Goal: Information Seeking & Learning: Learn about a topic

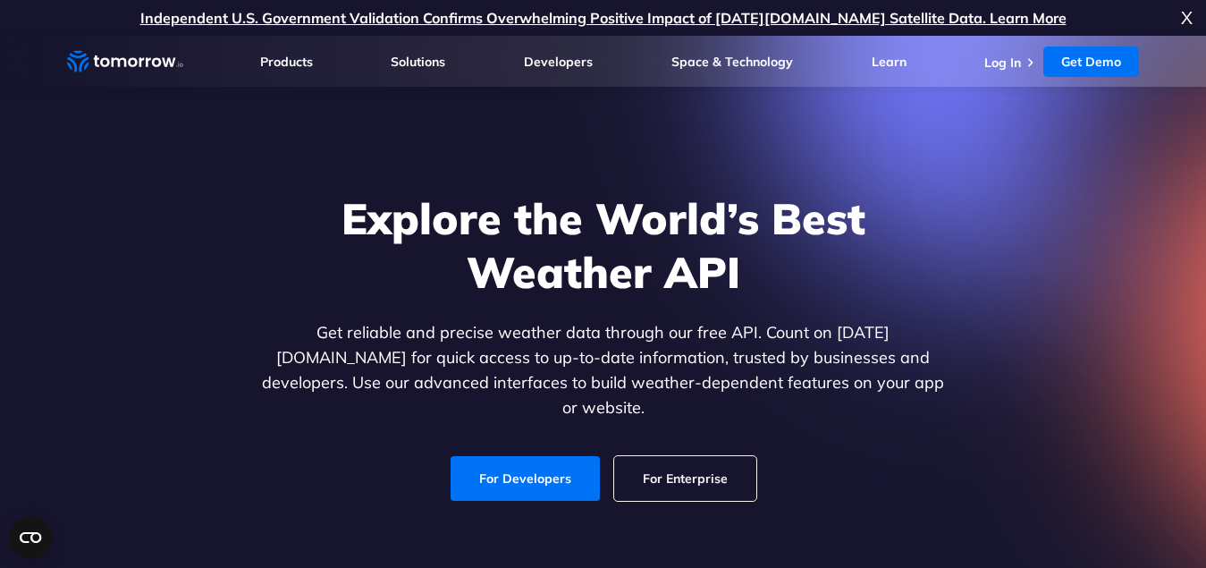
click at [1186, 18] on span "X" at bounding box center [1187, 18] width 12 height 36
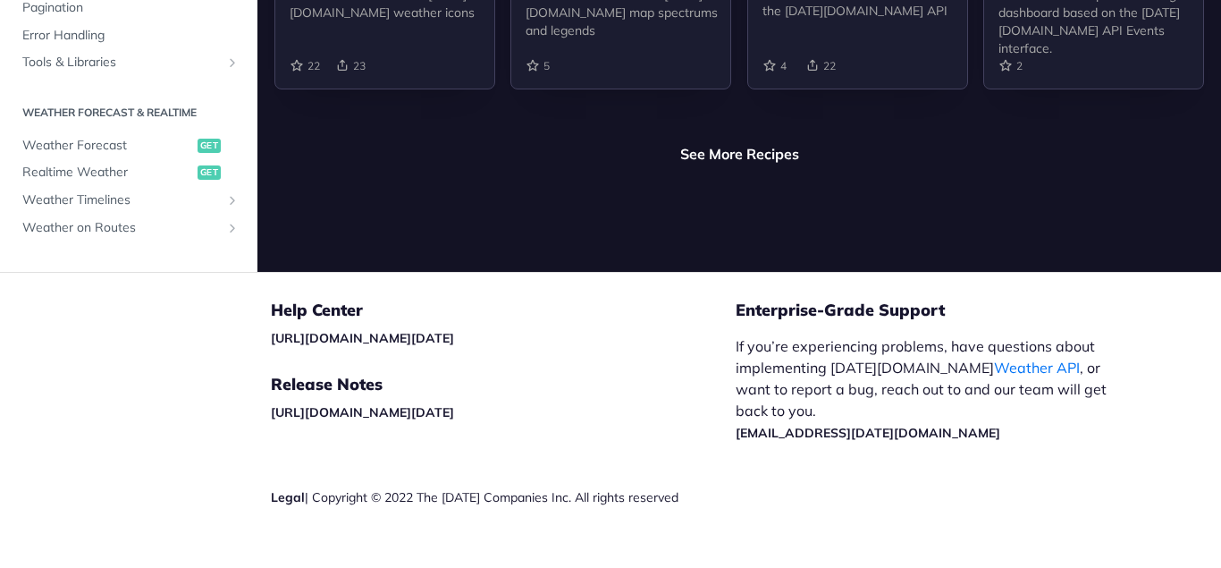
scroll to position [4500, 0]
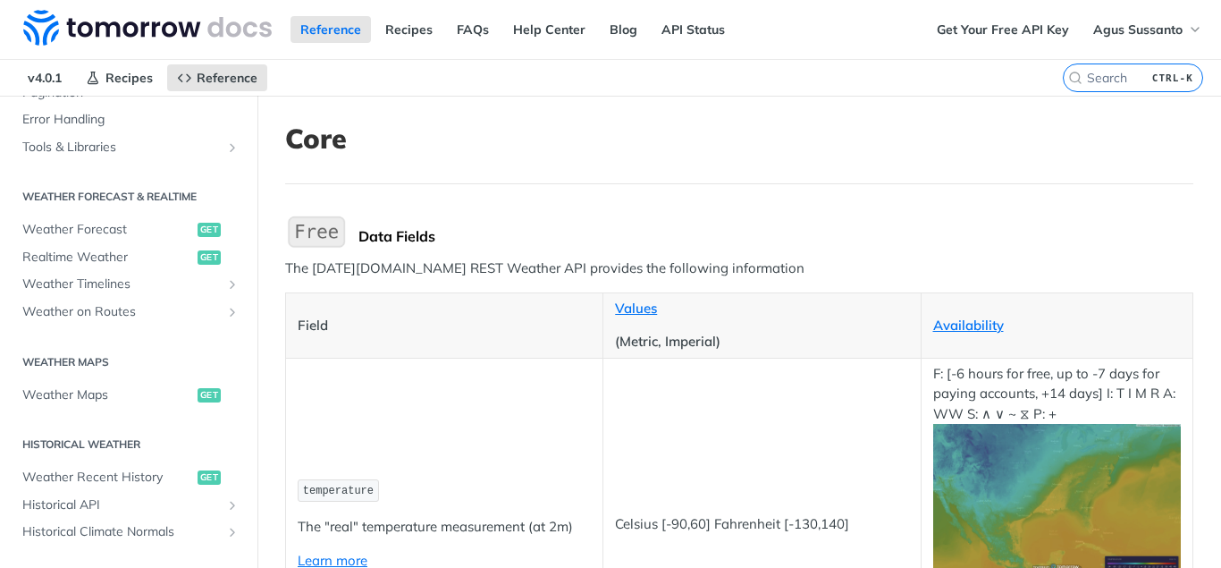
scroll to position [715, 0]
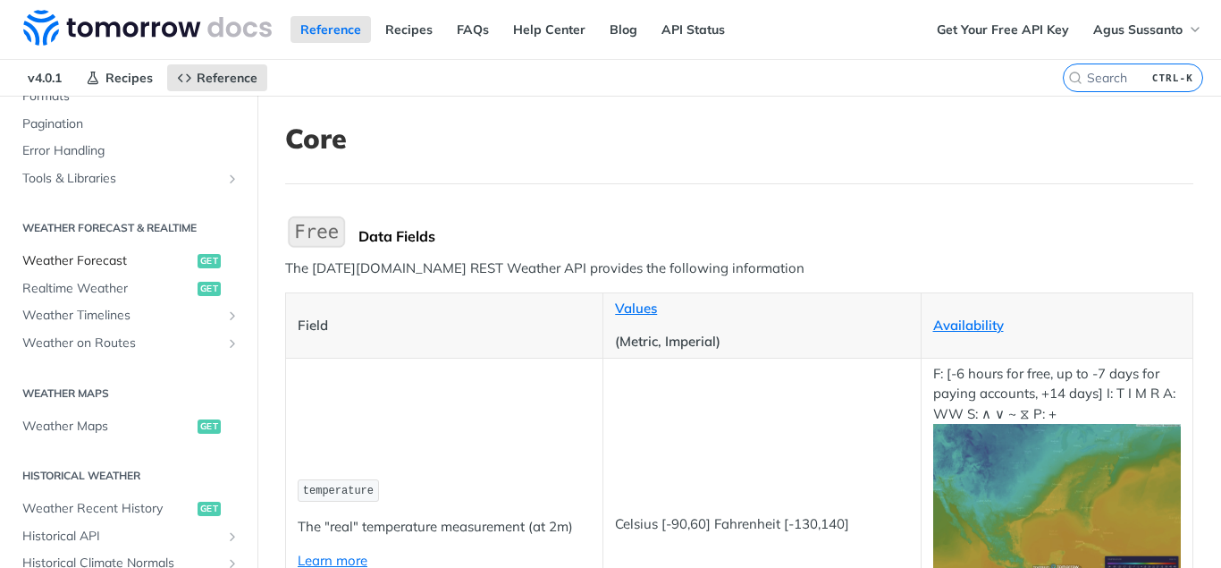
click at [93, 265] on span "Weather Forecast" at bounding box center [107, 261] width 171 height 18
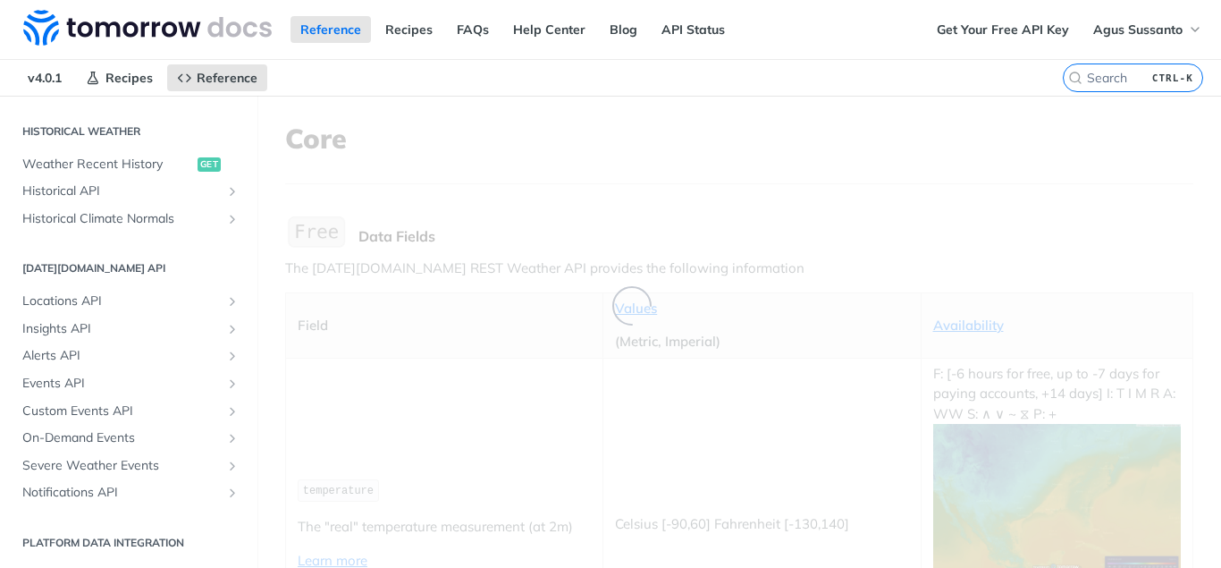
scroll to position [275, 0]
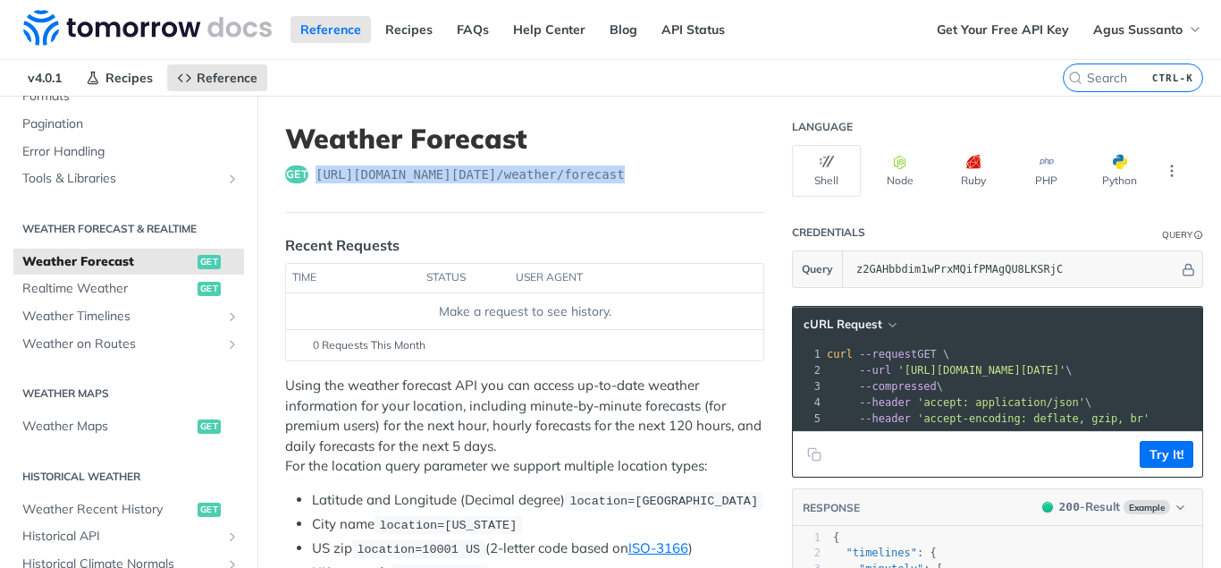
drag, startPoint x: 637, startPoint y: 175, endPoint x: 316, endPoint y: 190, distance: 321.3
click at [316, 190] on header "Weather Forecast get https://api.tomorrow.io/v4 /weather/forecast" at bounding box center [524, 167] width 479 height 90
copy span "https://api.tomorrow.io/v4 /weather/forecast"
click at [653, 135] on h1 "Weather Forecast" at bounding box center [524, 138] width 479 height 32
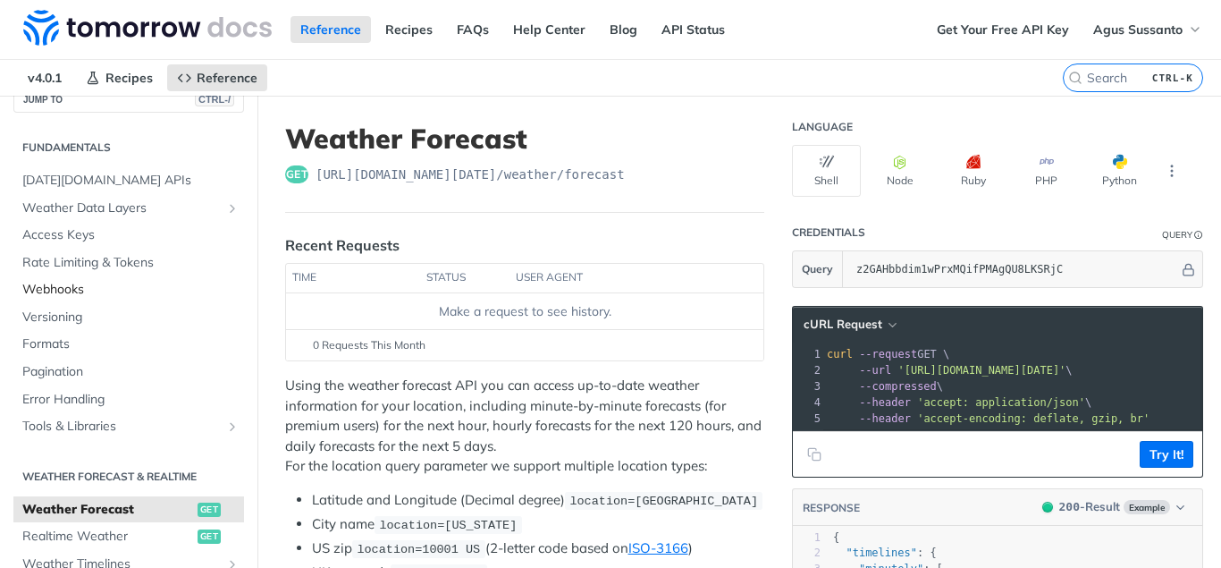
scroll to position [0, 0]
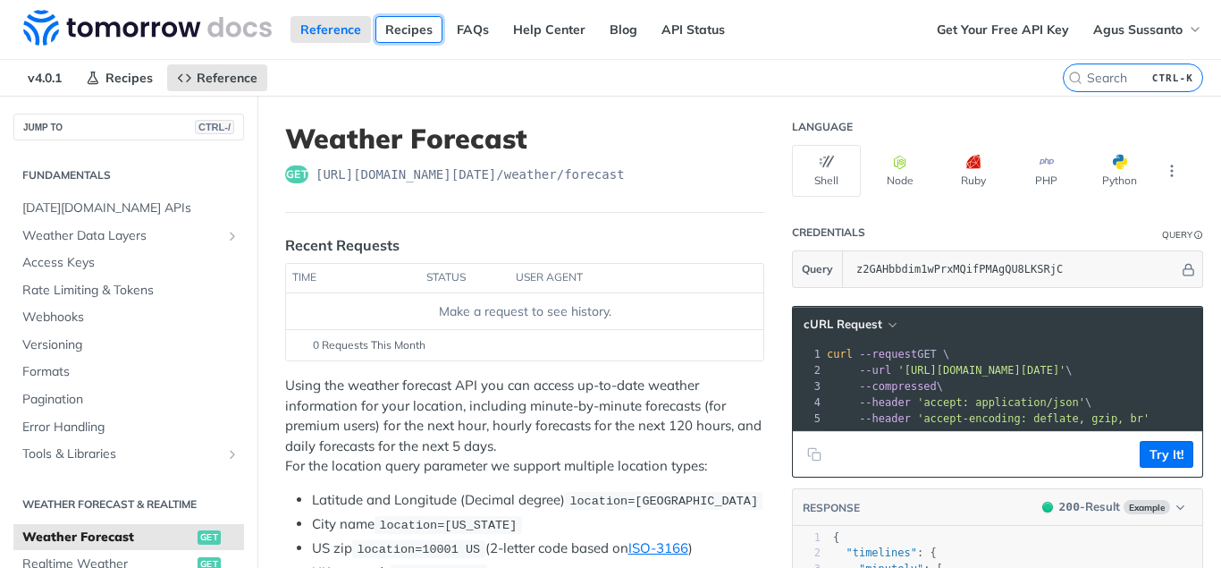
click at [420, 29] on link "Recipes" at bounding box center [409, 29] width 67 height 27
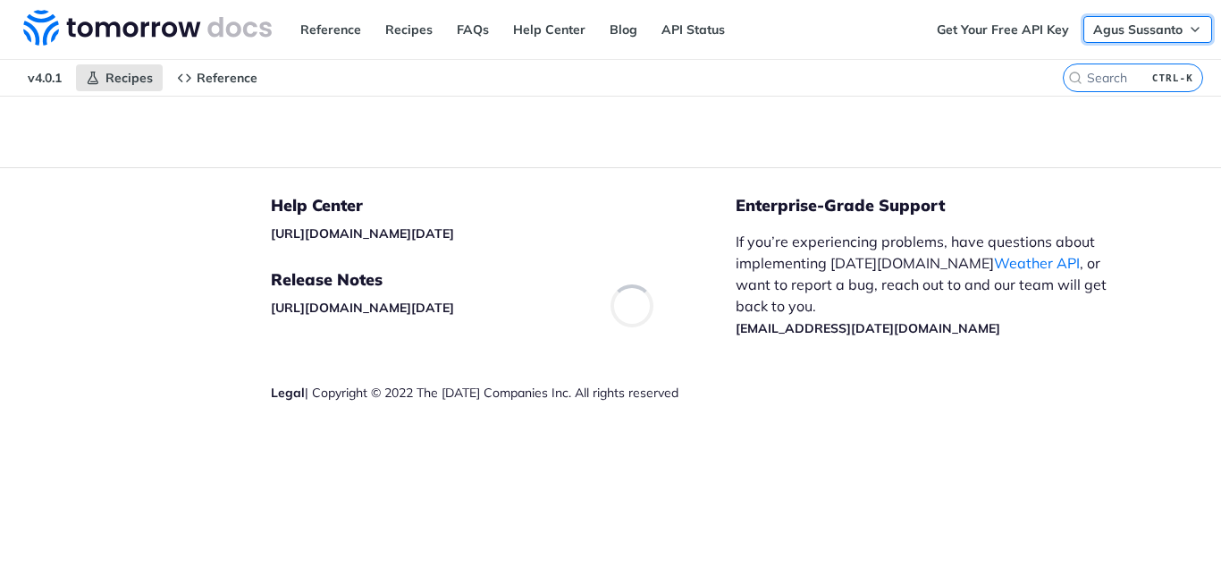
click at [1186, 22] on button "Agus Sussanto" at bounding box center [1148, 29] width 129 height 27
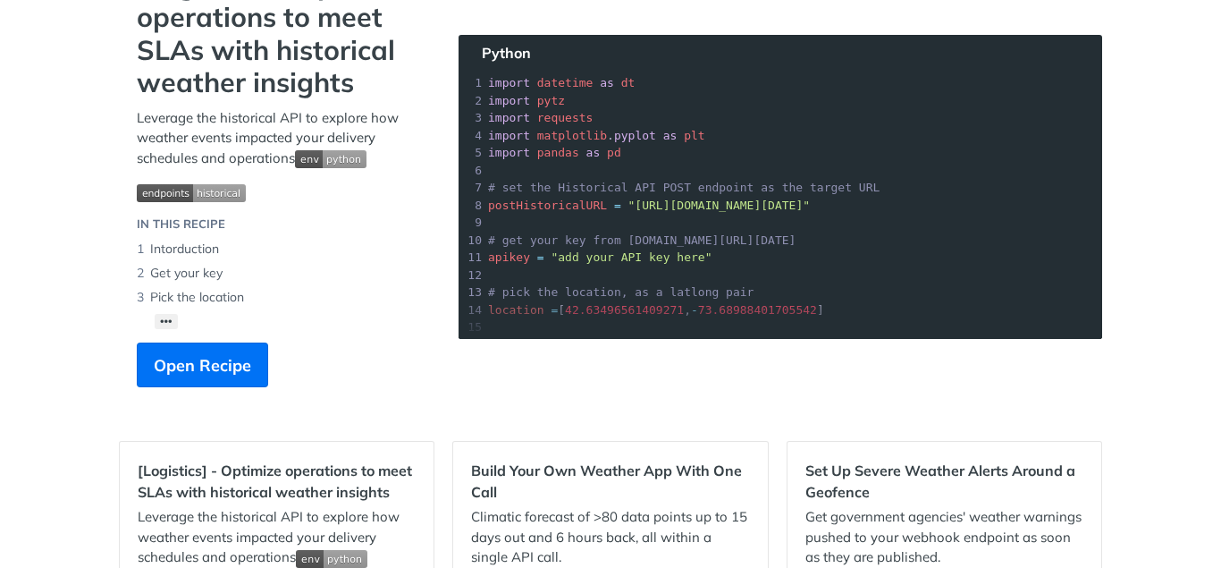
scroll to position [179, 0]
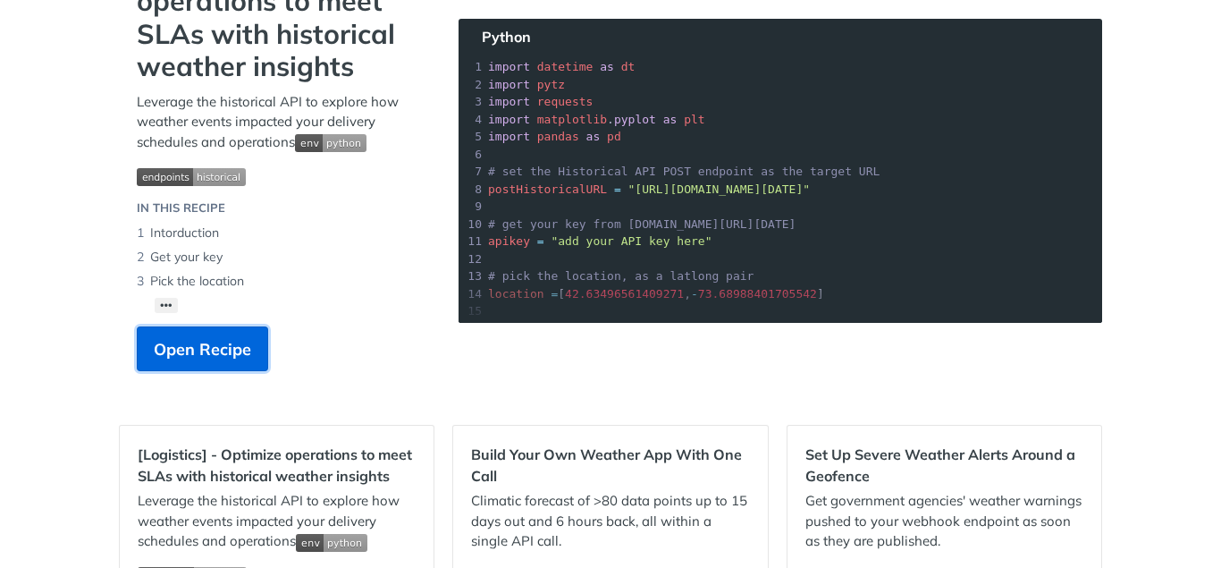
click at [203, 354] on span "Open Recipe" at bounding box center [202, 349] width 97 height 24
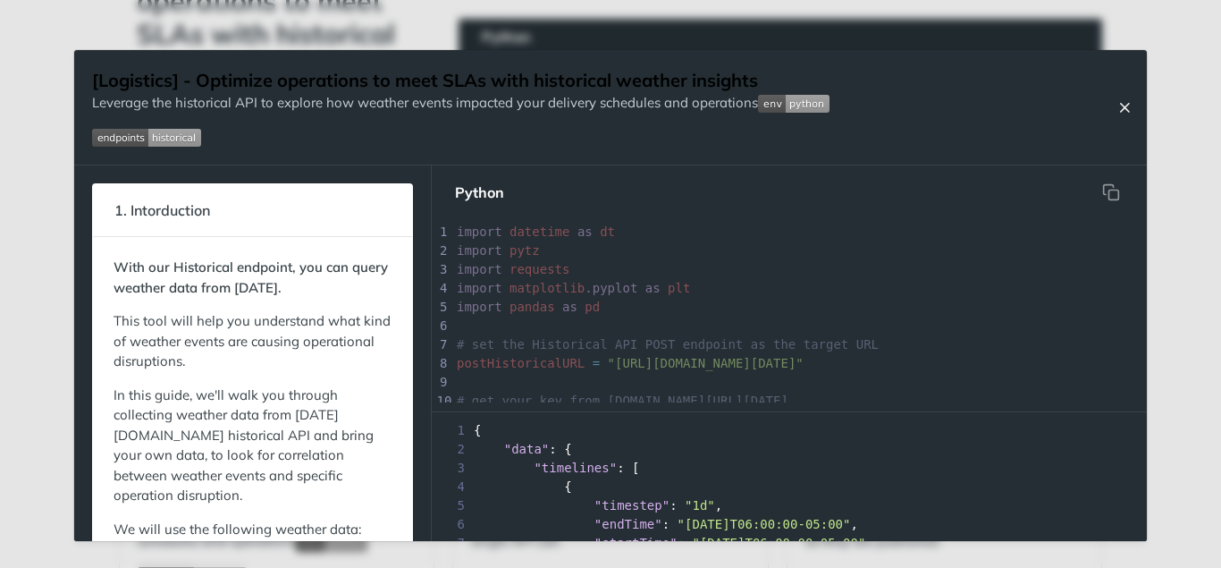
click at [1127, 102] on icon "Close Recipe" at bounding box center [1125, 107] width 16 height 16
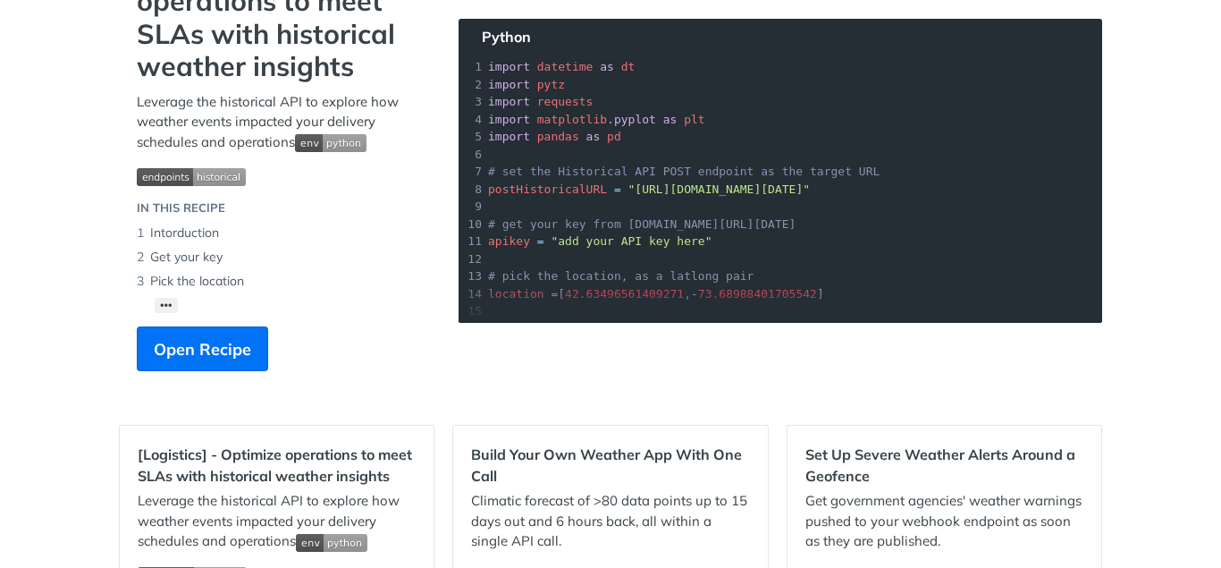
click at [426, 371] on div "[Logistics] - Optimize operations to meet SLAs with historical weather insights…" at bounding box center [280, 171] width 322 height 436
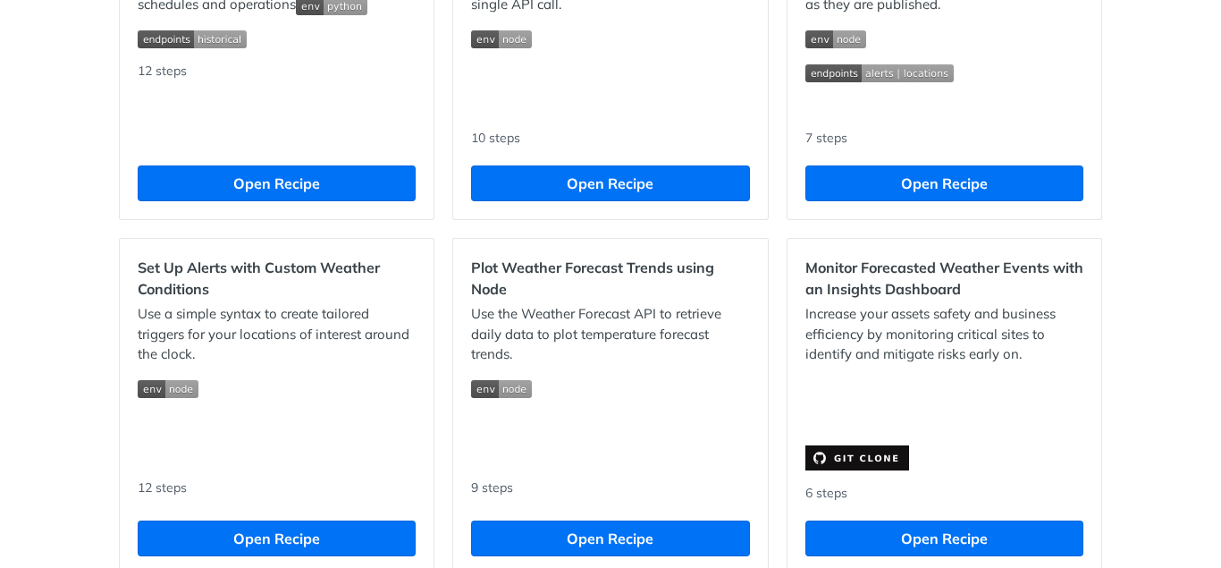
scroll to position [447, 0]
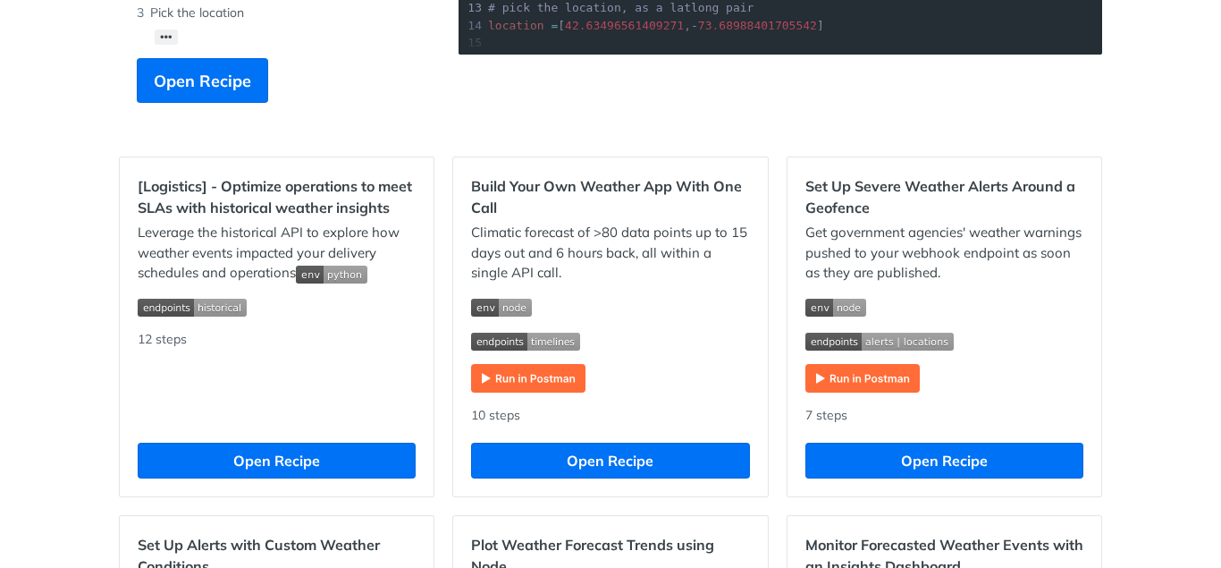
click at [502, 378] on img "Expand image" at bounding box center [528, 378] width 114 height 29
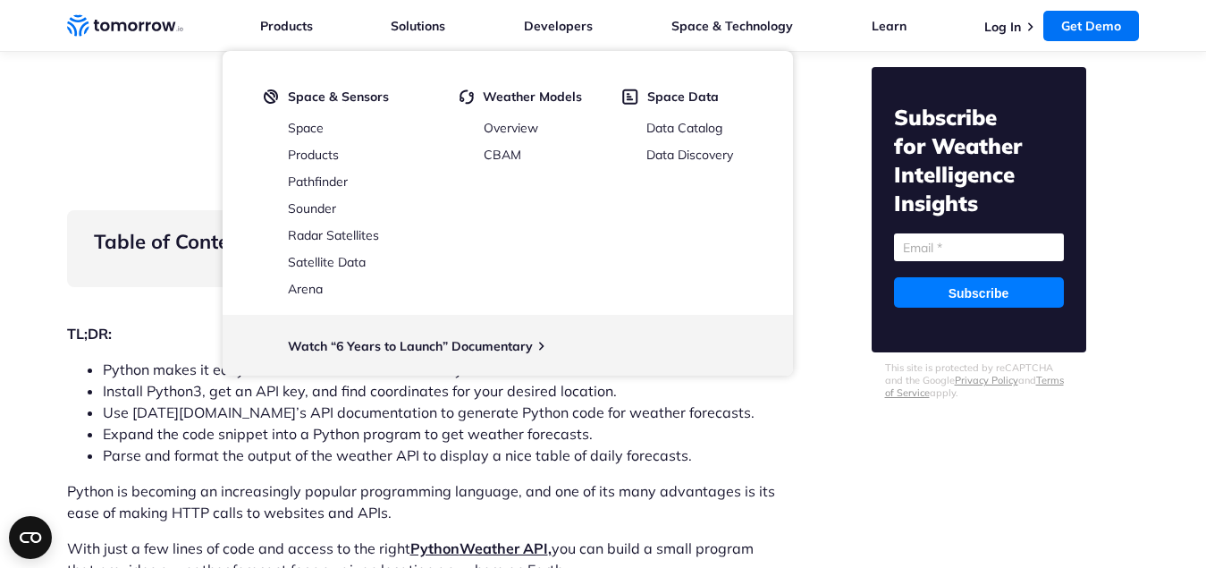
scroll to position [984, 0]
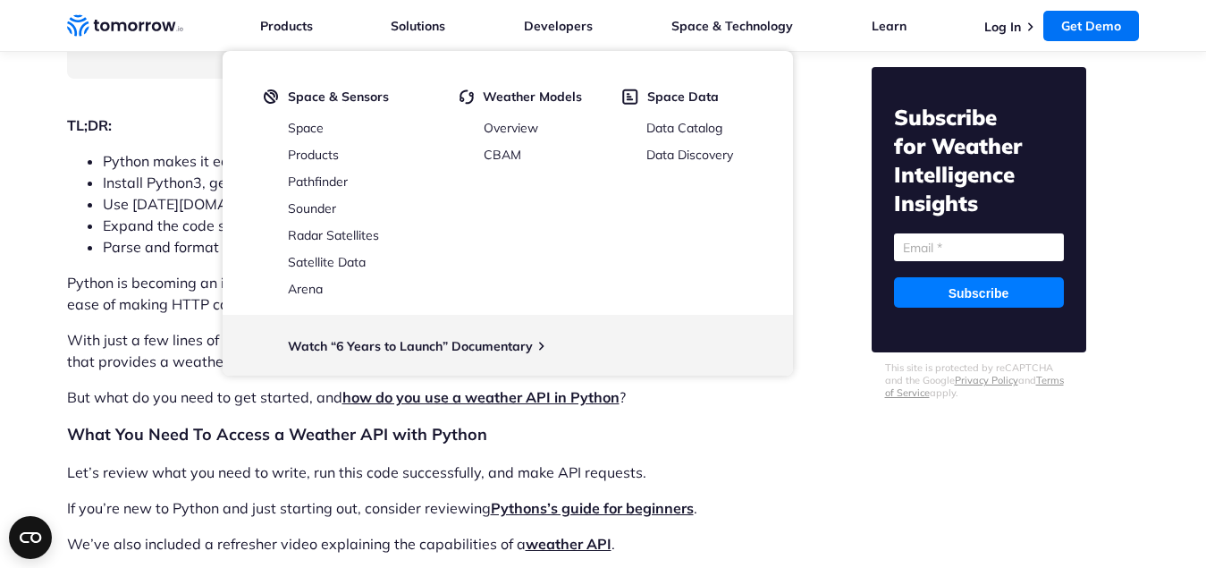
click at [445, 480] on p "Let’s review what you need to write, run this code successfully, and make API r…" at bounding box center [422, 471] width 710 height 21
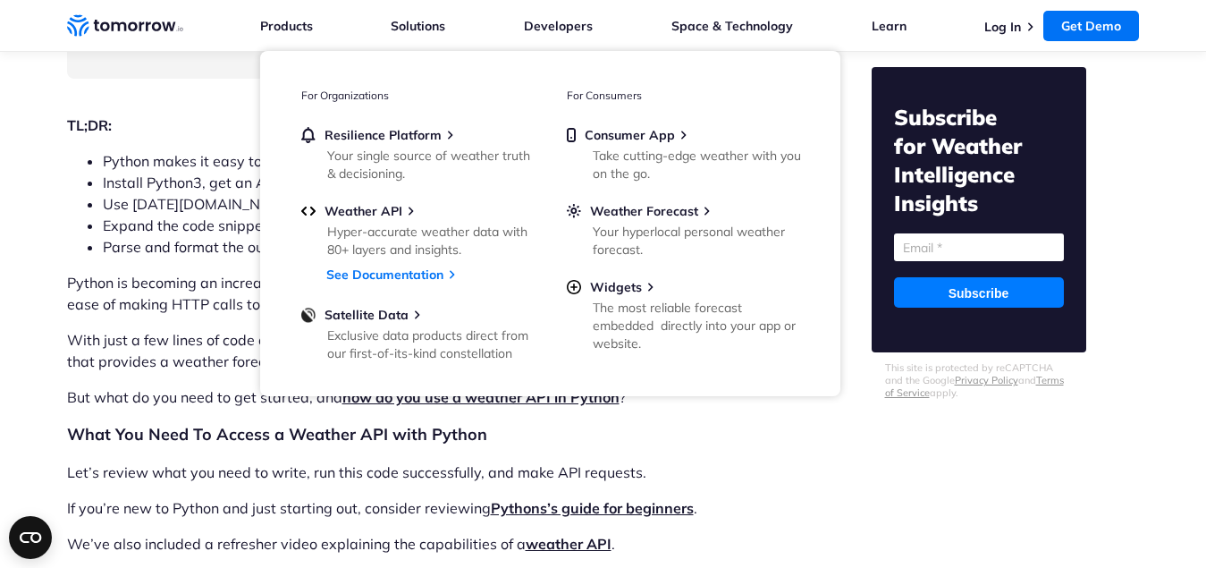
click at [164, 231] on li "Expand the code snippet into a Python program to get weather forecasts." at bounding box center [440, 225] width 674 height 21
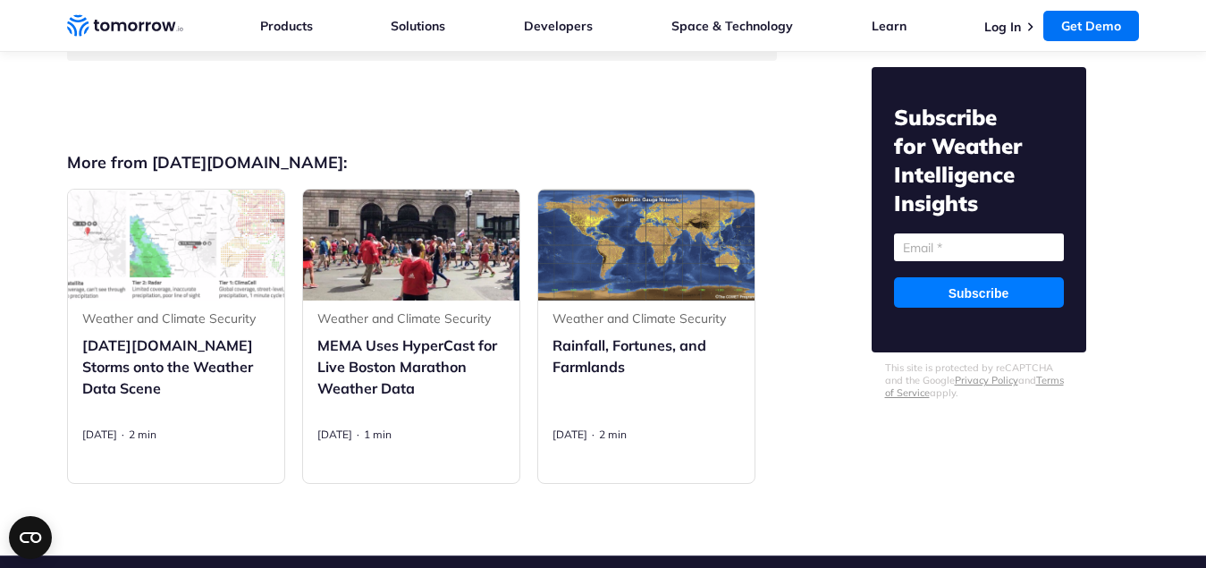
scroll to position [6616, 0]
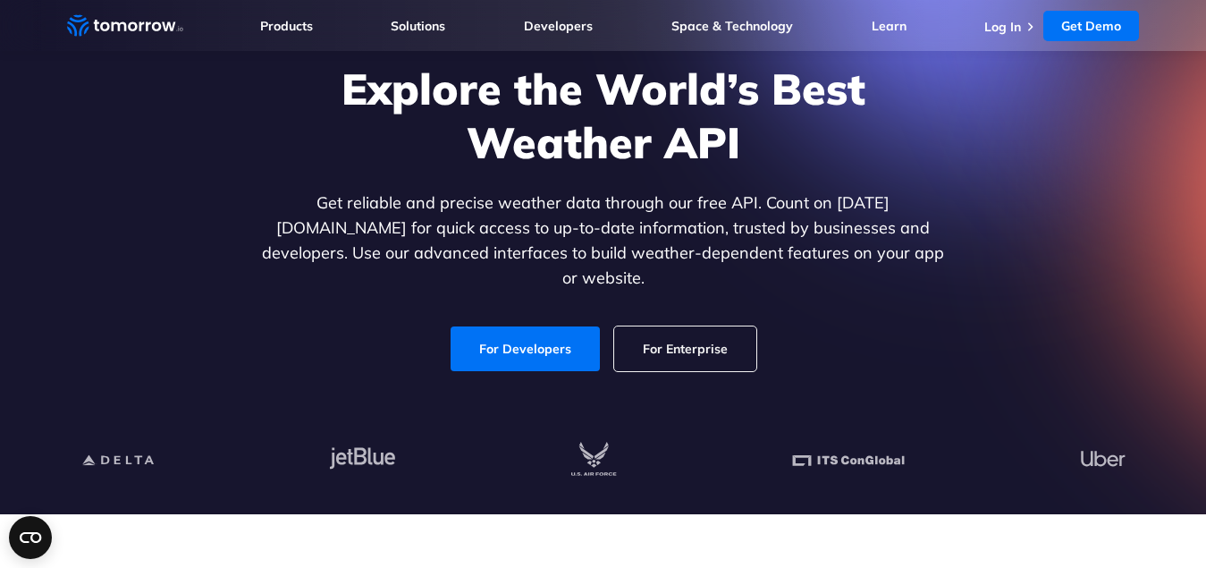
scroll to position [268, 0]
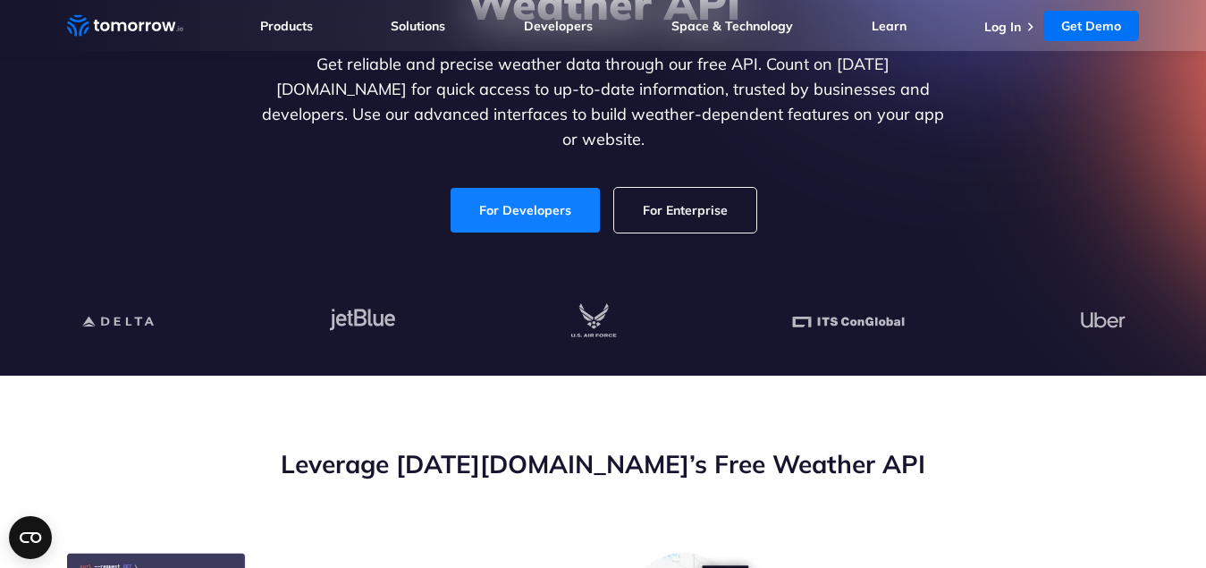
drag, startPoint x: 0, startPoint y: 0, endPoint x: 541, endPoint y: 189, distance: 572.9
click at [541, 189] on link "For Developers" at bounding box center [525, 210] width 149 height 45
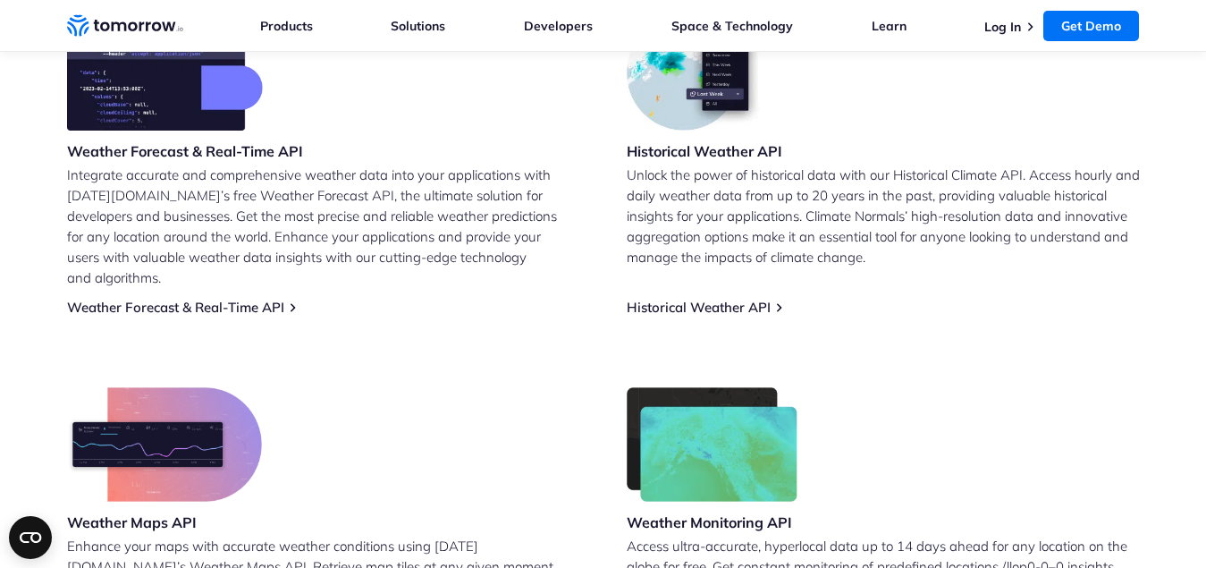
scroll to position [747, 0]
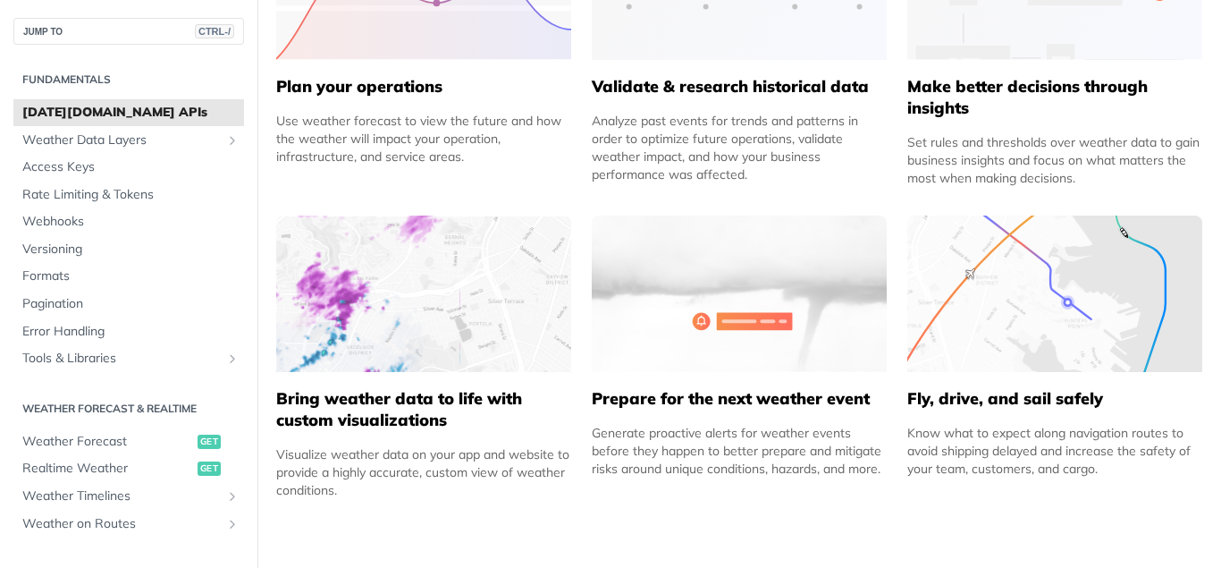
scroll to position [984, 0]
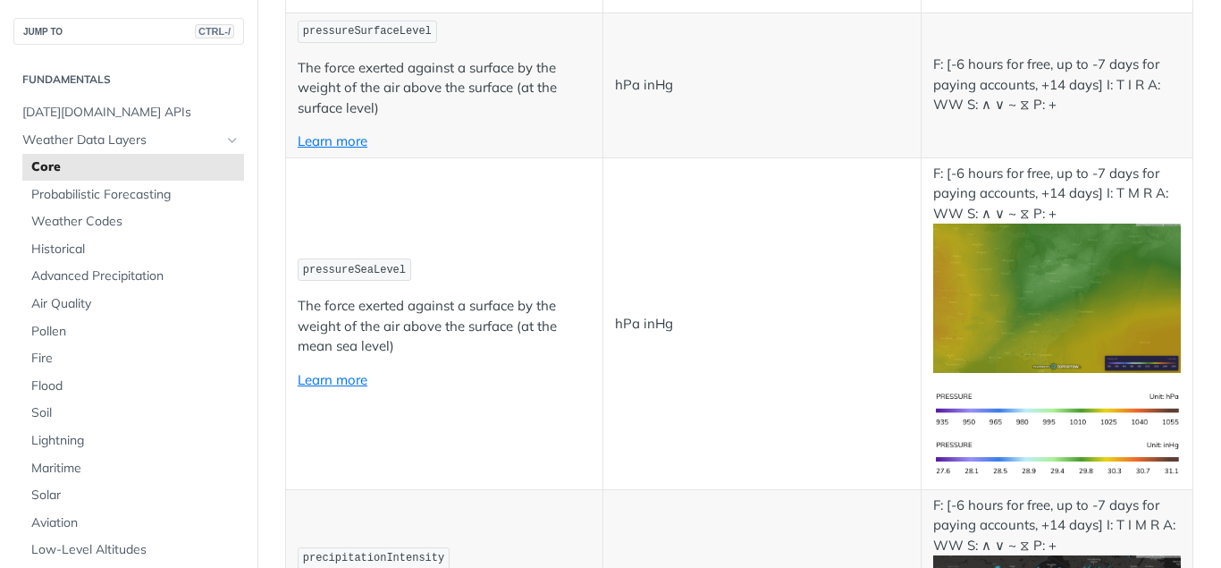
scroll to position [2503, 0]
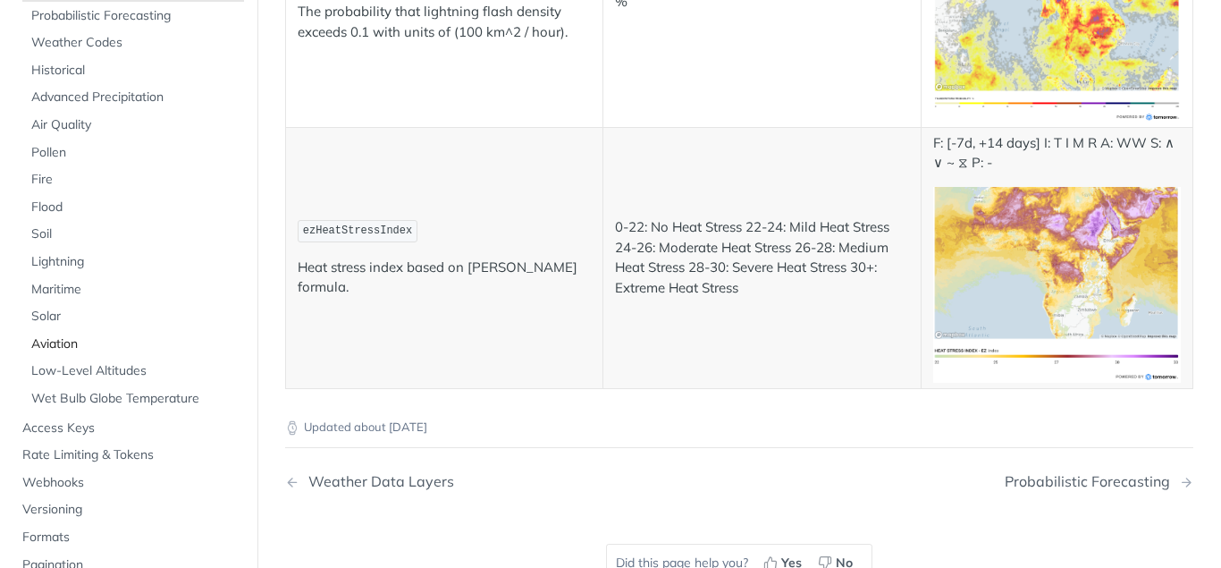
scroll to position [89, 0]
